Goal: Transaction & Acquisition: Purchase product/service

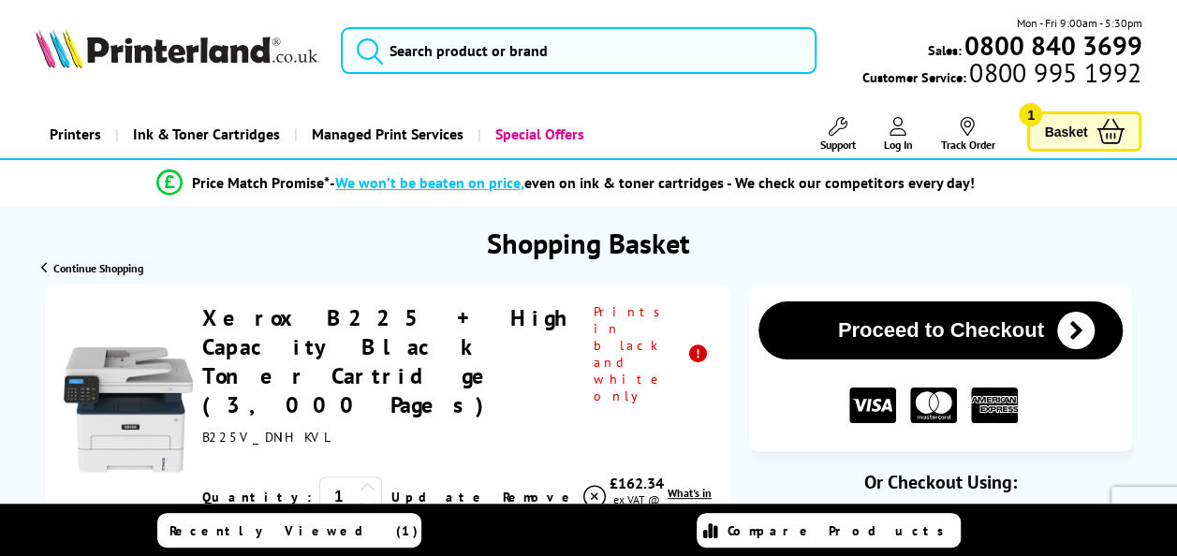
click at [711, 112] on div "Printers Laser Printers Colour Laser Printers A4 Colour Laser Printers A3 Colou…" at bounding box center [589, 135] width 1107 height 48
click at [1068, 135] on span "Basket" at bounding box center [1065, 131] width 43 height 25
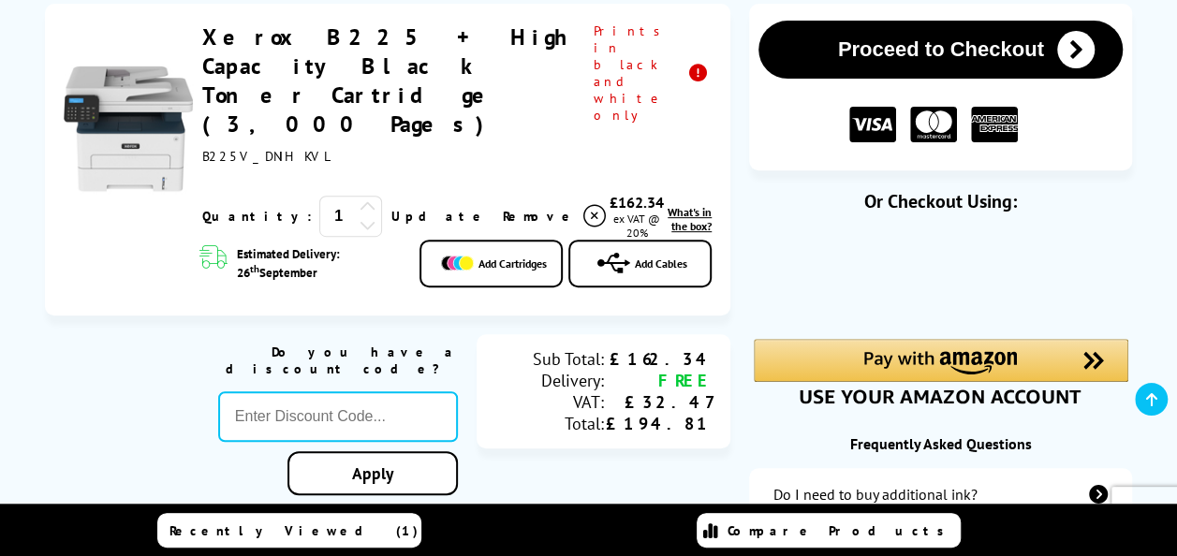
scroll to position [94, 0]
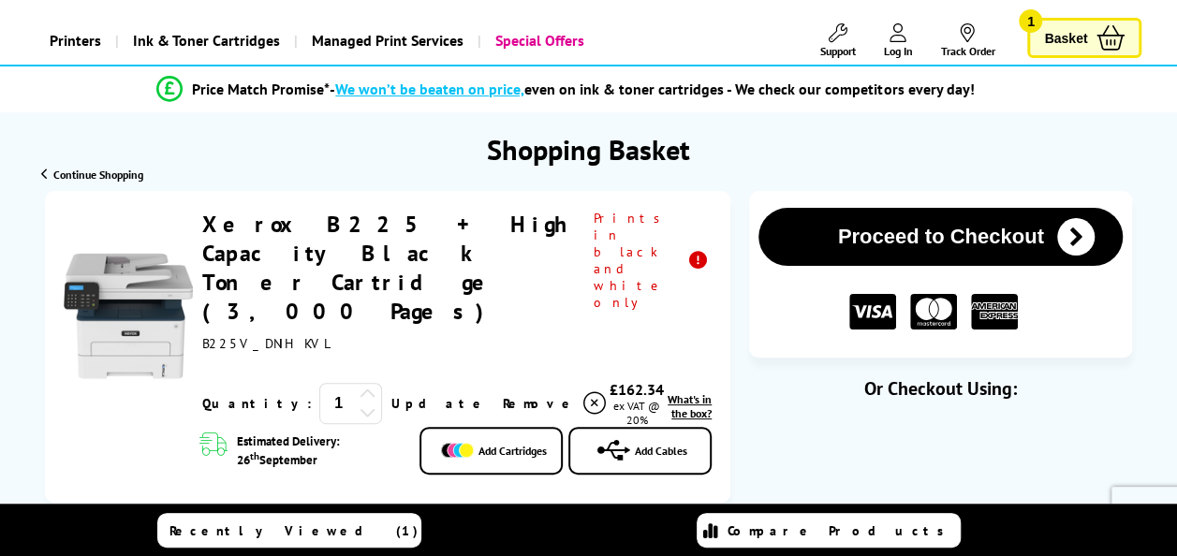
click at [360, 404] on icon at bounding box center [368, 412] width 17 height 17
click at [1060, 34] on span "Basket" at bounding box center [1065, 37] width 43 height 25
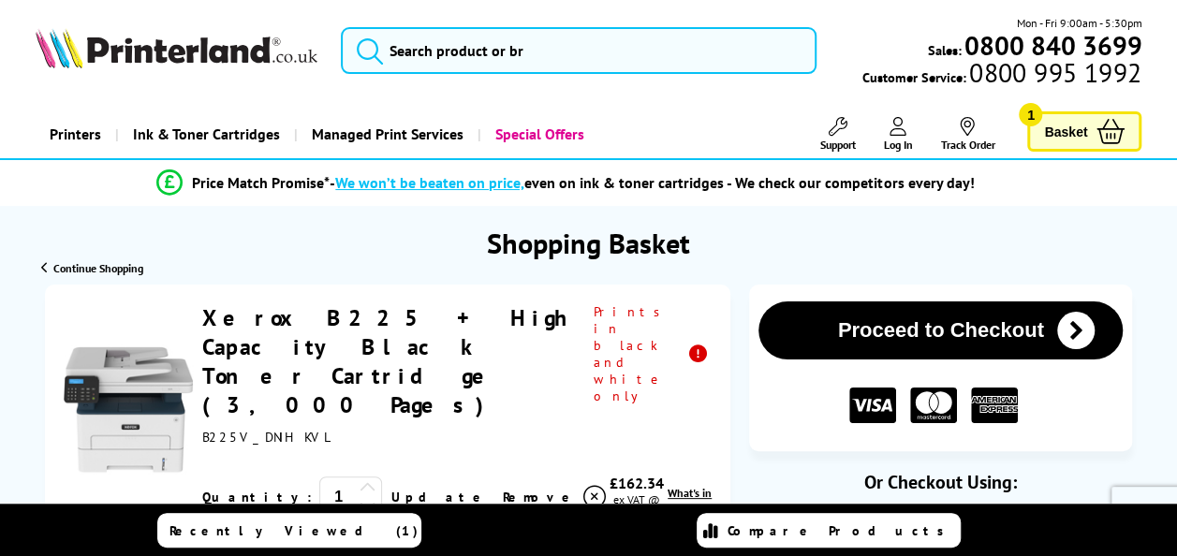
click at [1066, 125] on span "Basket" at bounding box center [1065, 131] width 43 height 25
click at [360, 497] on icon at bounding box center [368, 505] width 17 height 17
click at [1067, 124] on span "Basket" at bounding box center [1065, 131] width 43 height 25
click at [1066, 133] on span "Basket" at bounding box center [1065, 131] width 43 height 25
click at [360, 497] on icon at bounding box center [368, 505] width 17 height 17
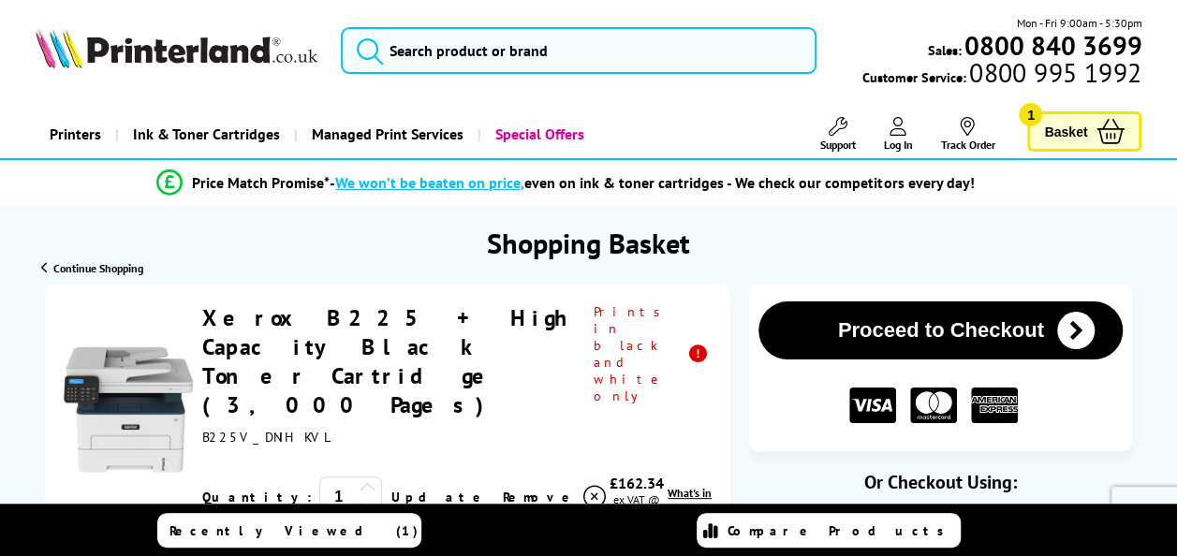
click at [503, 489] on span "Remove" at bounding box center [540, 497] width 74 height 17
